Goal: Task Accomplishment & Management: Manage account settings

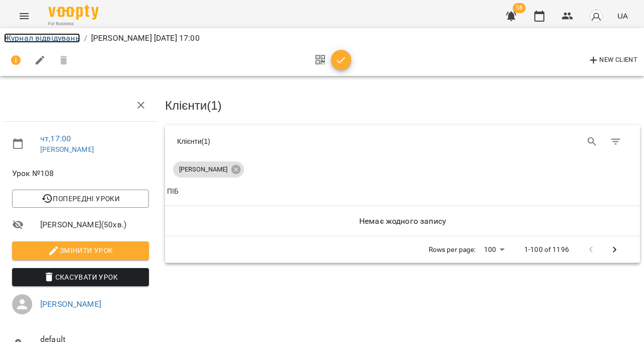
click at [65, 40] on link "Журнал відвідувань" at bounding box center [42, 38] width 76 height 10
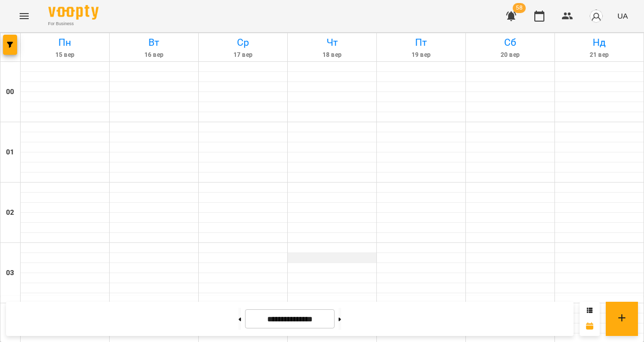
scroll to position [705, 0]
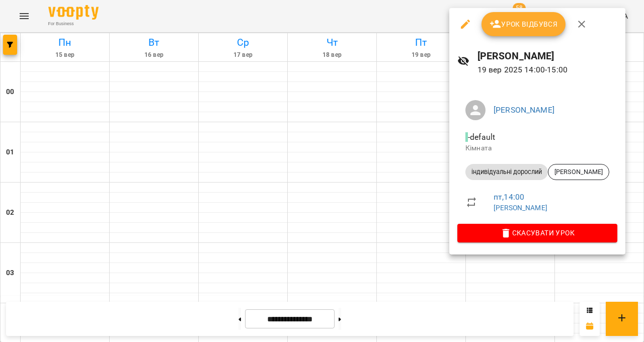
click at [644, 235] on div at bounding box center [322, 171] width 644 height 342
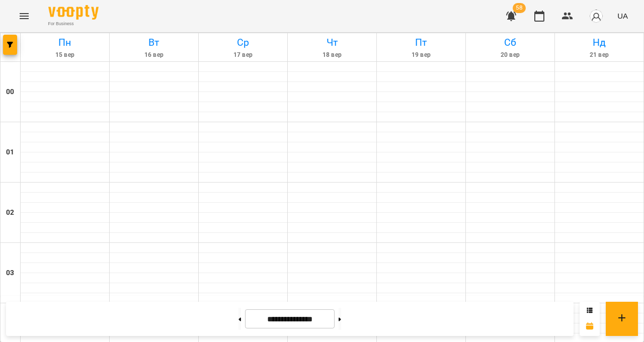
scroll to position [738, 0]
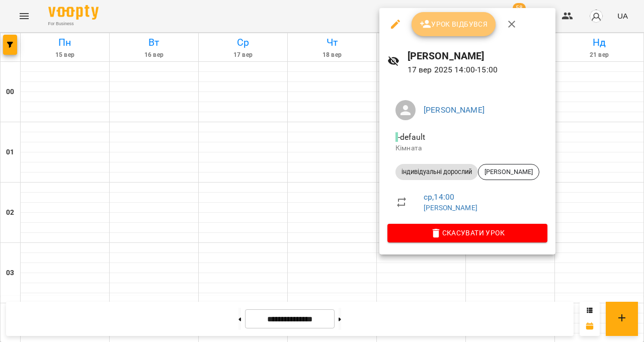
click at [443, 30] on span "Урок відбувся" at bounding box center [454, 24] width 68 height 12
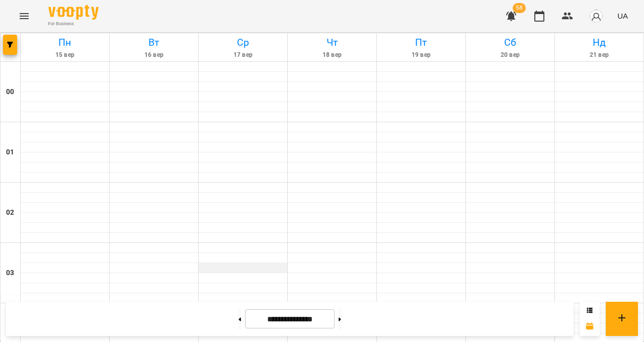
scroll to position [860, 0]
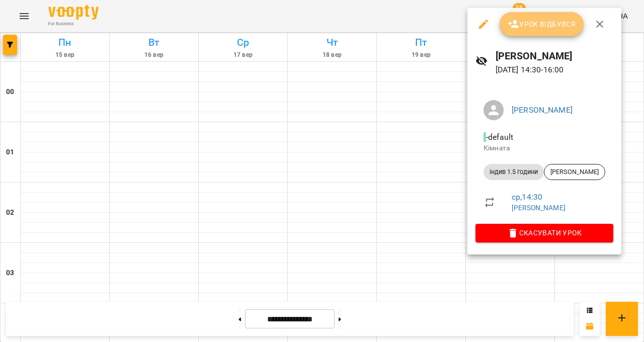
click at [528, 26] on span "Урок відбувся" at bounding box center [542, 24] width 68 height 12
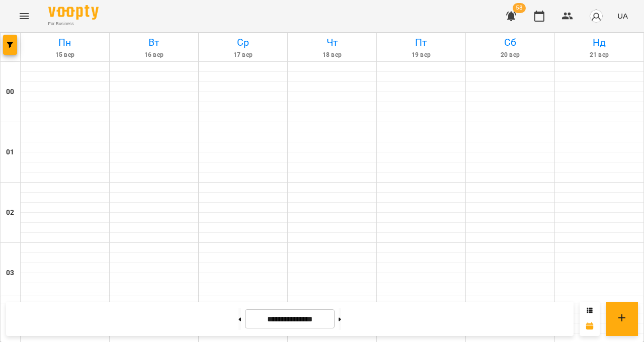
scroll to position [934, 0]
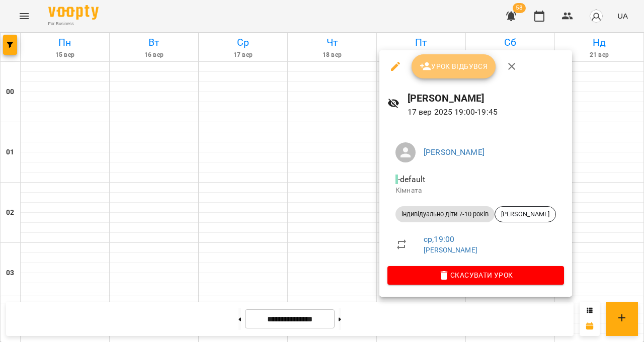
click at [470, 66] on span "Урок відбувся" at bounding box center [454, 66] width 68 height 12
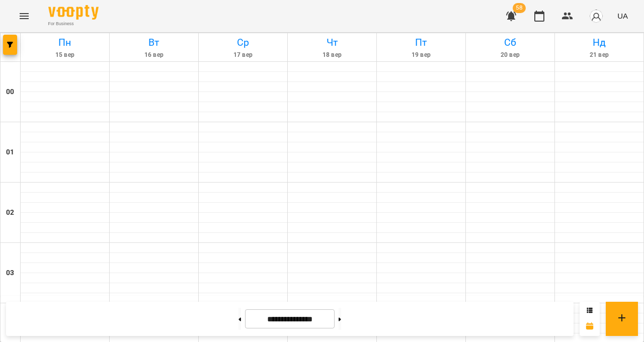
scroll to position [934, 0]
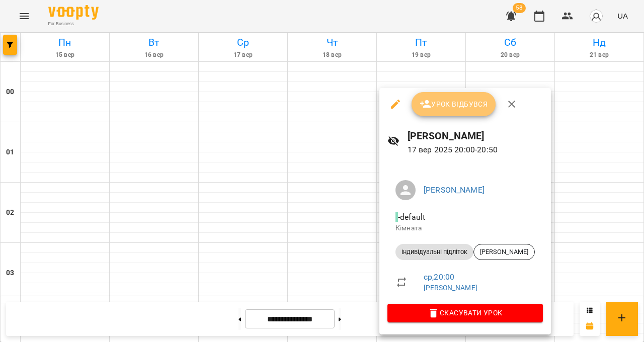
click at [450, 102] on span "Урок відбувся" at bounding box center [454, 104] width 68 height 12
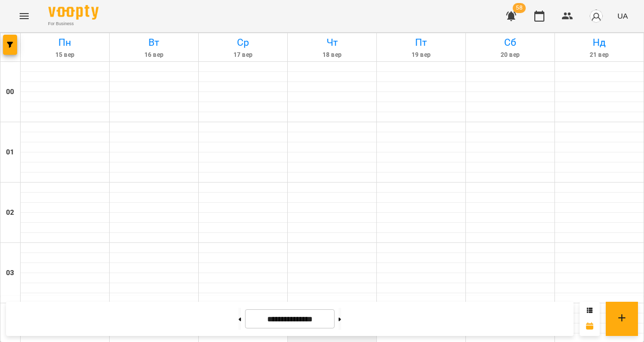
scroll to position [934, 0]
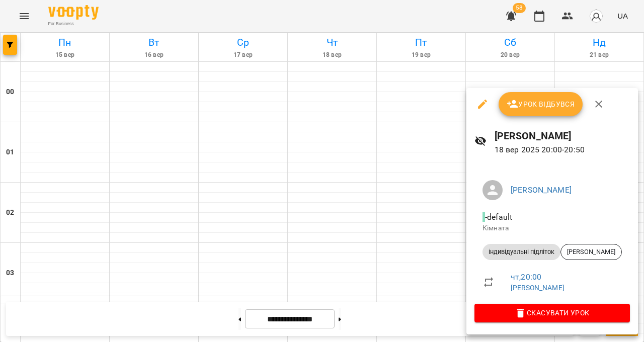
click at [529, 109] on span "Урок відбувся" at bounding box center [541, 104] width 68 height 12
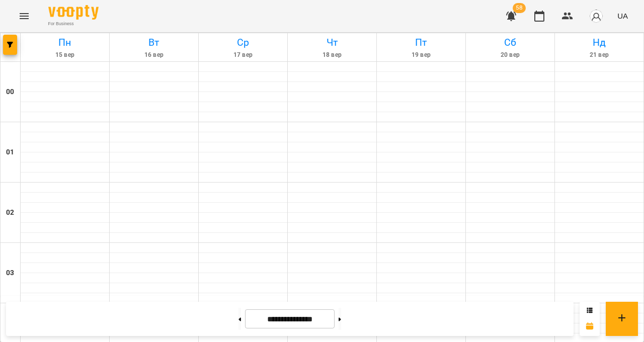
scroll to position [678, 0]
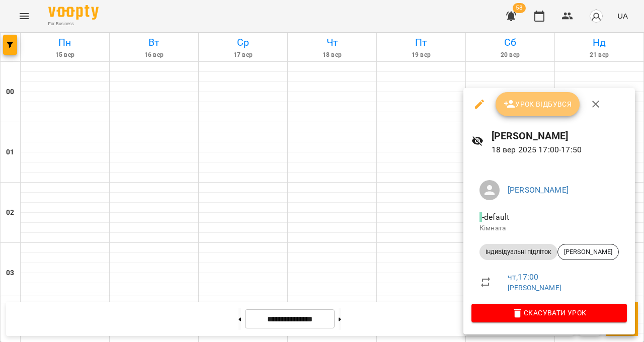
click at [534, 100] on span "Урок відбувся" at bounding box center [538, 104] width 68 height 12
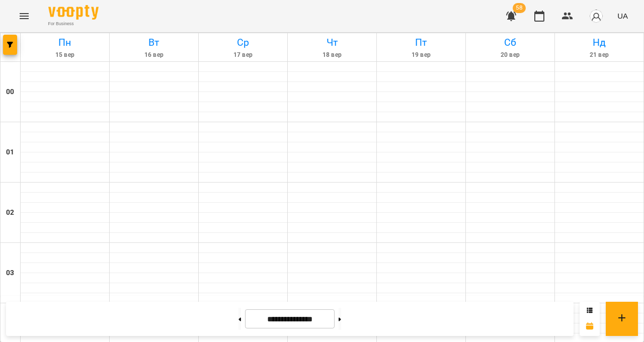
scroll to position [725, 0]
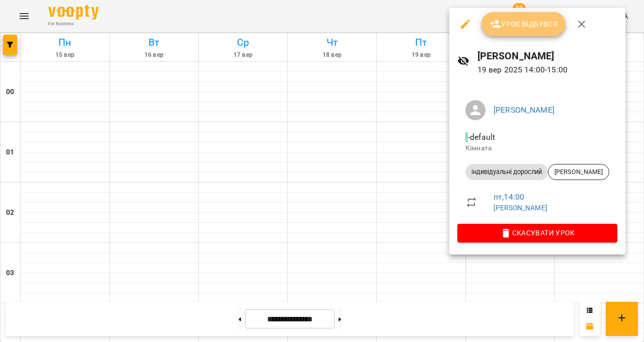
click at [515, 18] on span "Урок відбувся" at bounding box center [524, 24] width 68 height 12
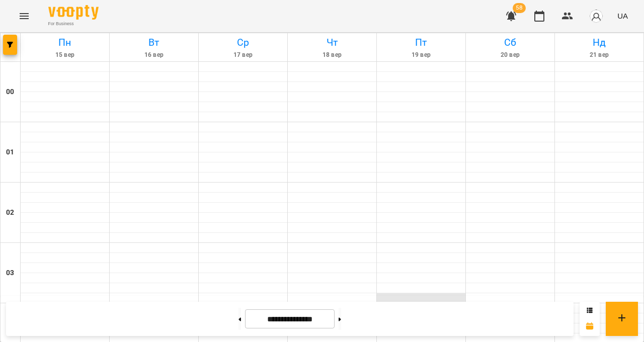
scroll to position [558, 0]
drag, startPoint x: 835, startPoint y: 360, endPoint x: 814, endPoint y: 389, distance: 36.1
drag, startPoint x: 814, startPoint y: 389, endPoint x: 796, endPoint y: 392, distance: 18.5
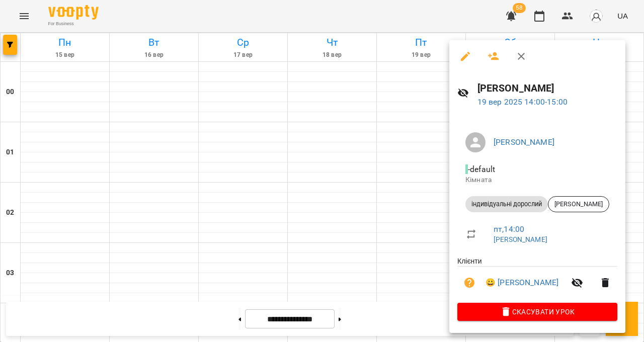
click at [644, 342] on div at bounding box center [322, 171] width 644 height 342
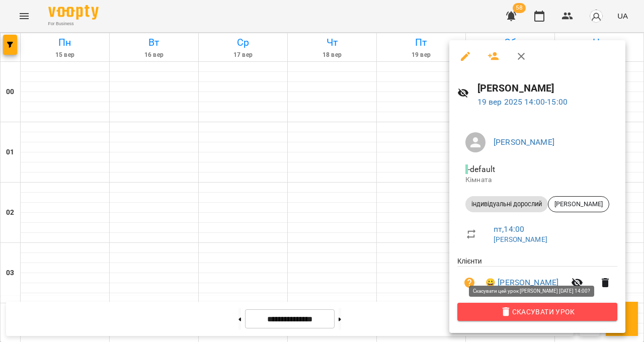
click at [606, 314] on span "Скасувати Урок" at bounding box center [538, 312] width 144 height 12
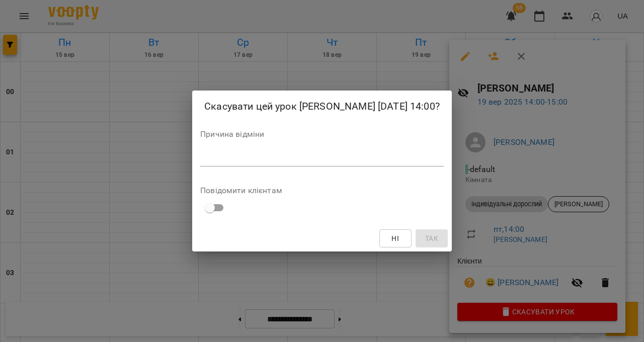
click at [444, 167] on div "*" at bounding box center [322, 159] width 244 height 16
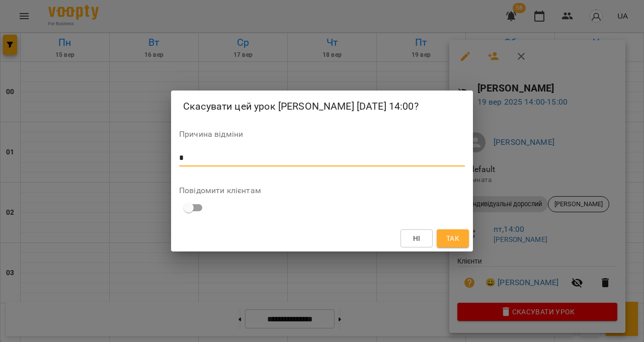
type textarea "*"
click at [460, 245] on span "Так" at bounding box center [453, 239] width 13 height 12
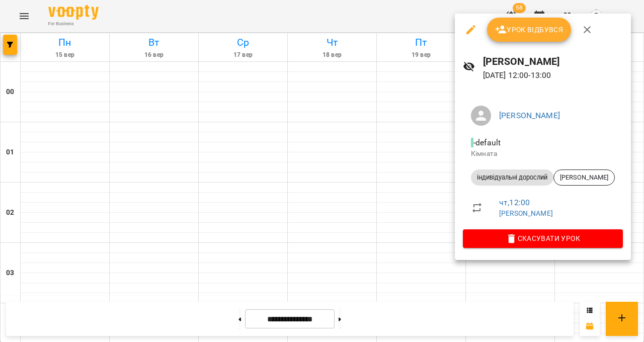
click at [644, 233] on div at bounding box center [322, 171] width 644 height 342
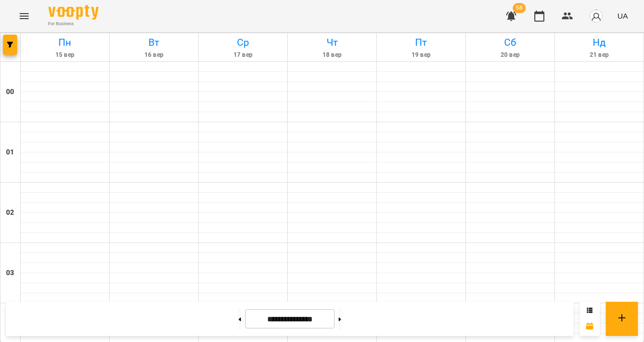
scroll to position [927, 0]
